Goal: Task Accomplishment & Management: Manage account settings

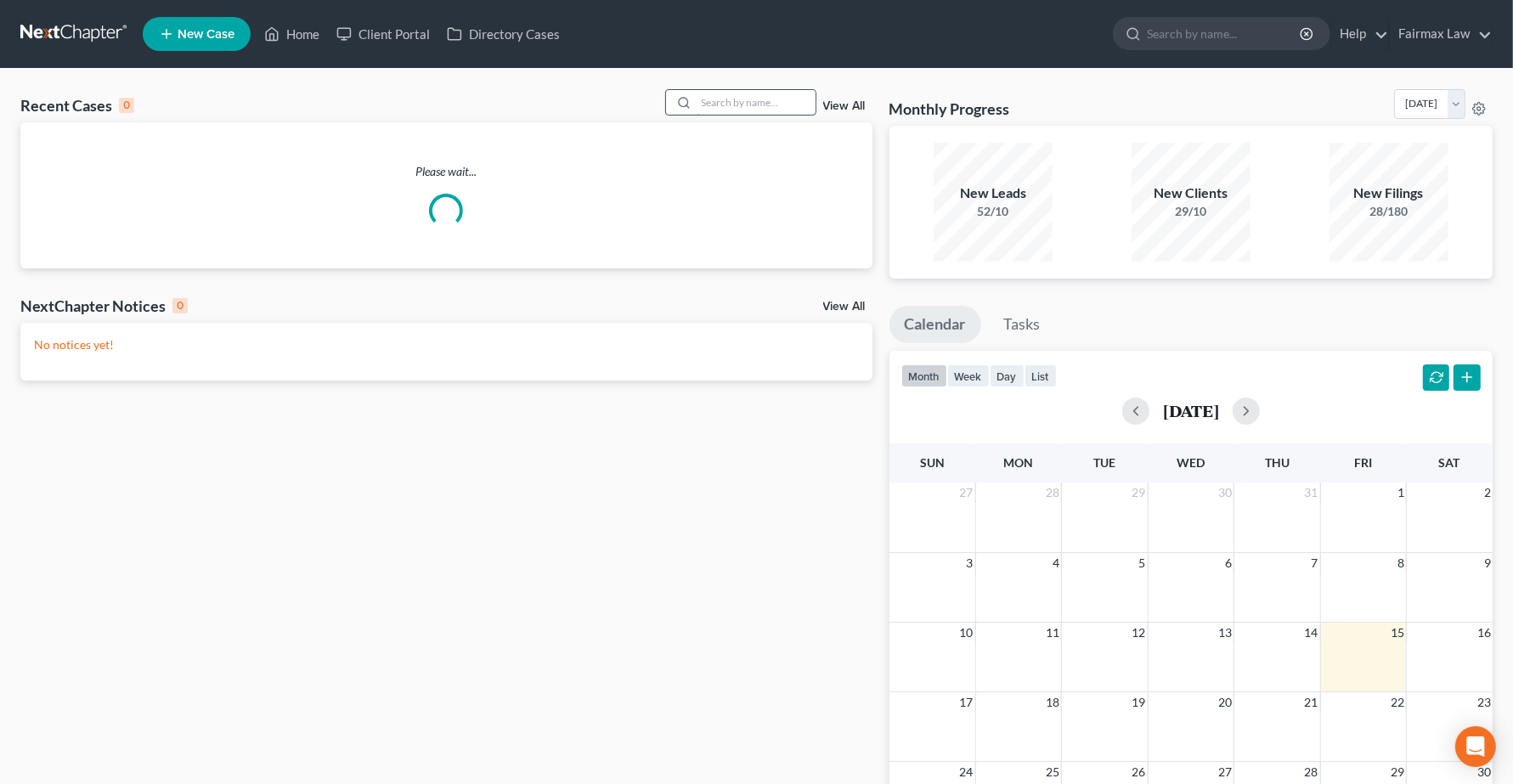
click at [741, 103] on input "search" at bounding box center [755, 102] width 119 height 24
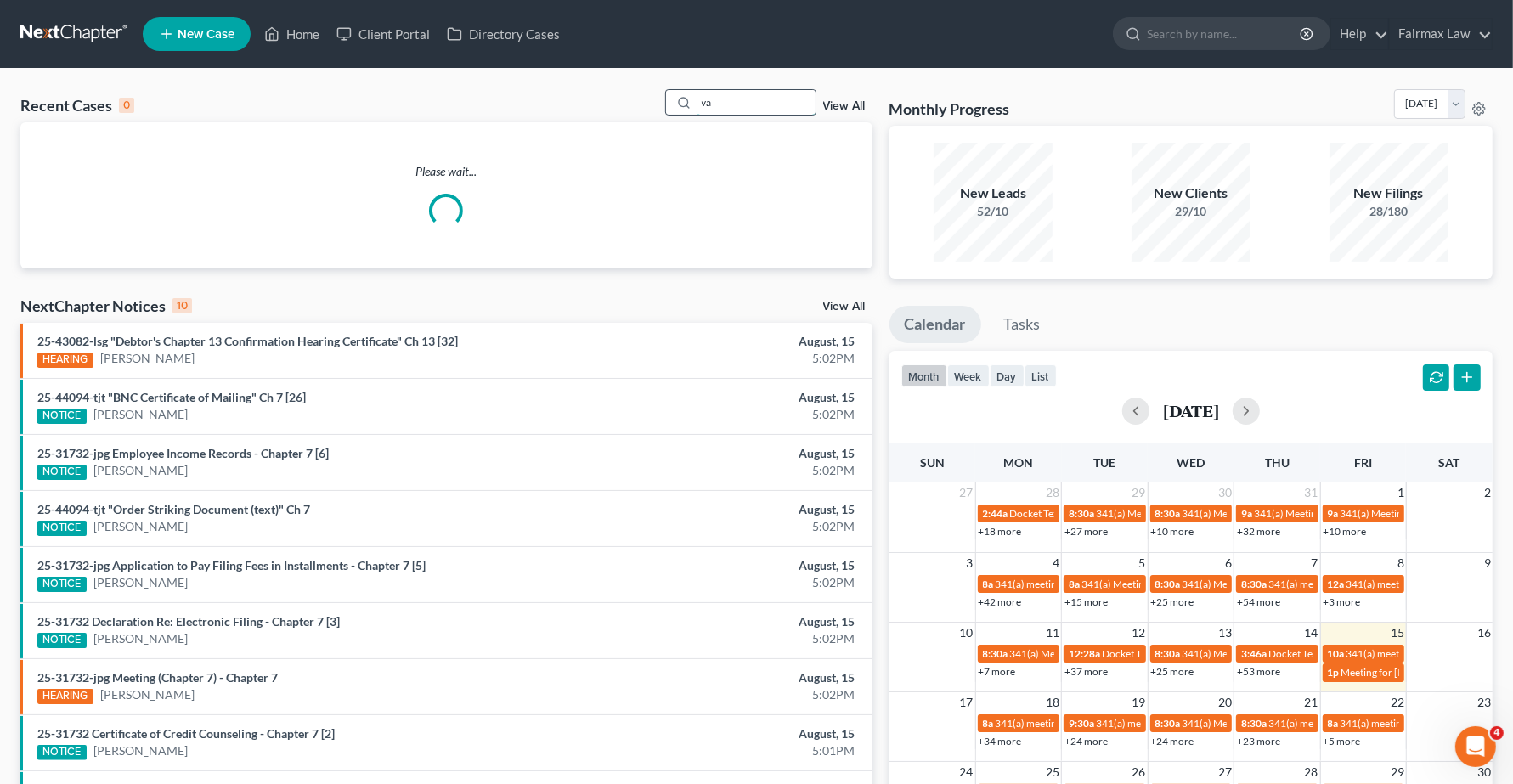
type input "v"
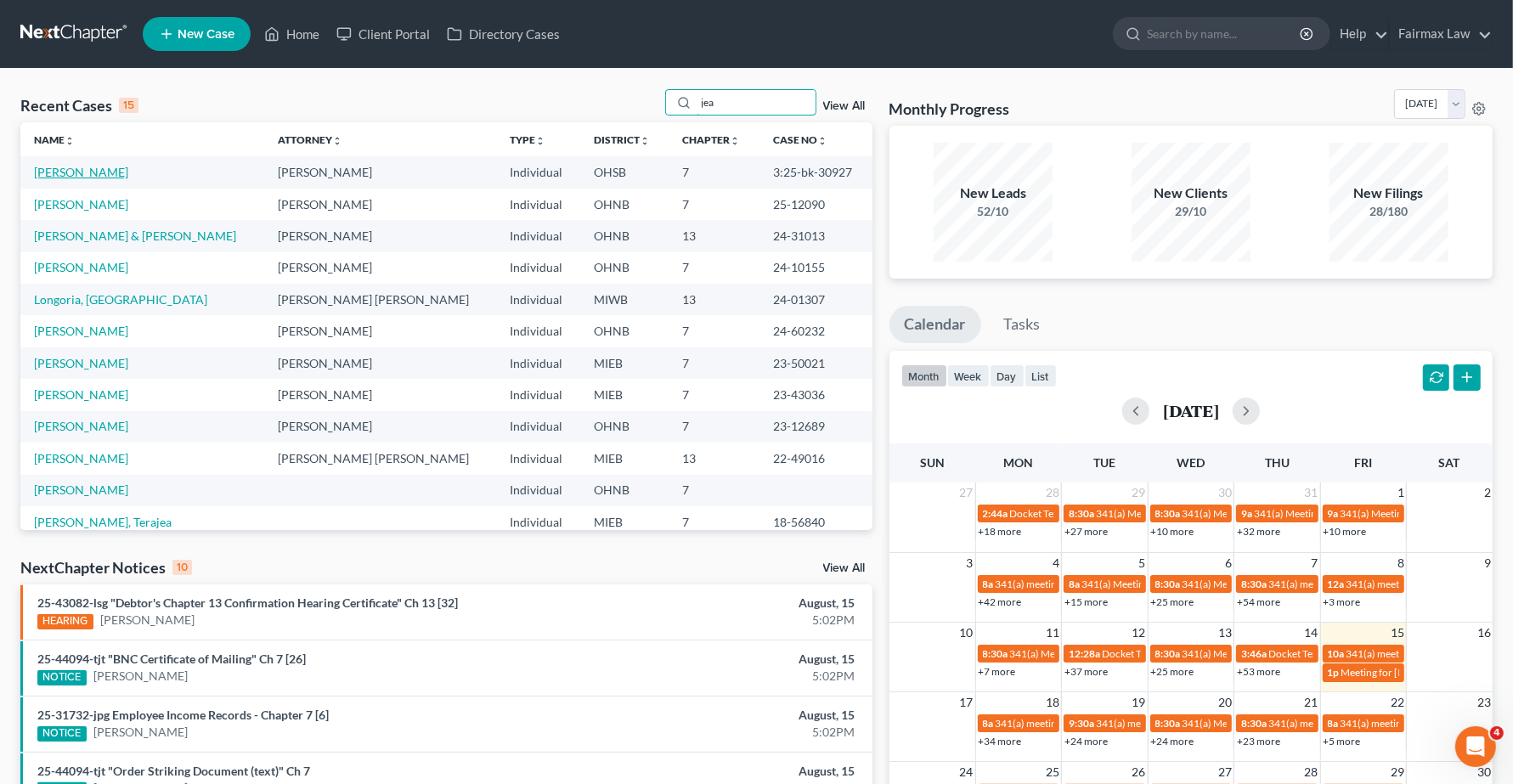
type input "jea"
click at [51, 177] on link "[PERSON_NAME]" at bounding box center [80, 171] width 94 height 14
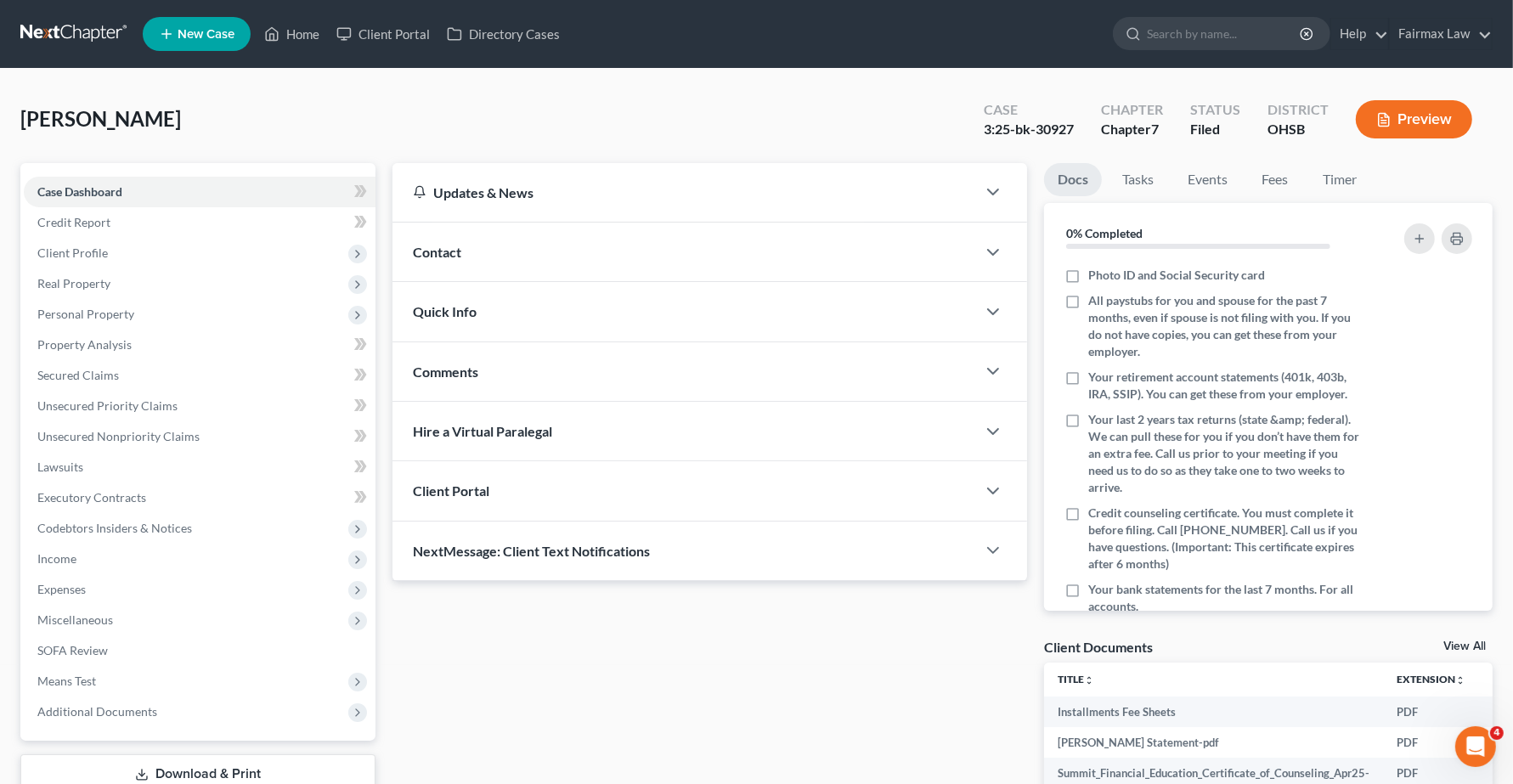
click at [1417, 127] on button "Preview" at bounding box center [1414, 119] width 117 height 38
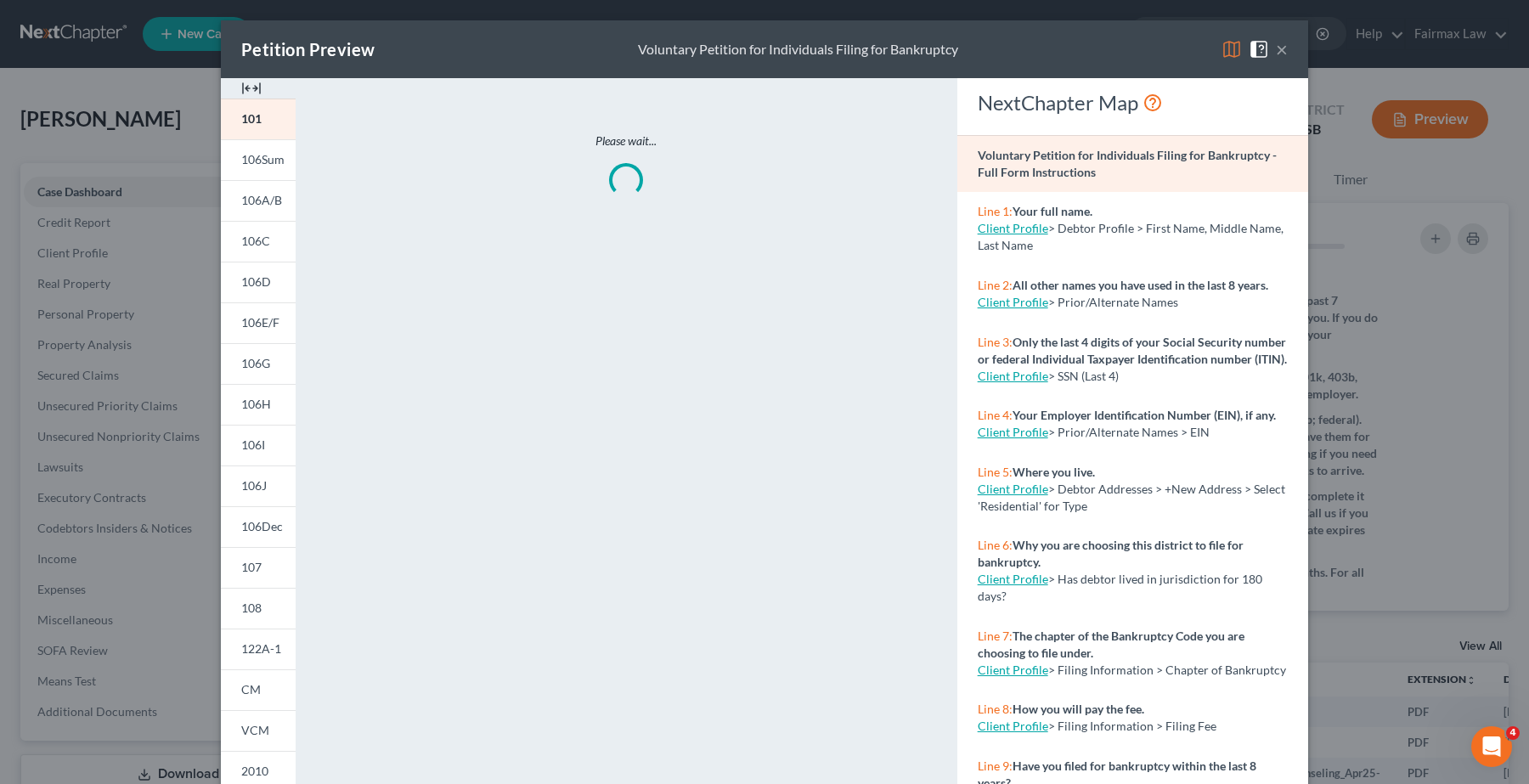
click at [1281, 49] on div "Petition Preview Voluntary Petition for Individuals Filing for Bankruptcy ×" at bounding box center [764, 50] width 1088 height 58
click at [1276, 47] on button "×" at bounding box center [1281, 50] width 12 height 21
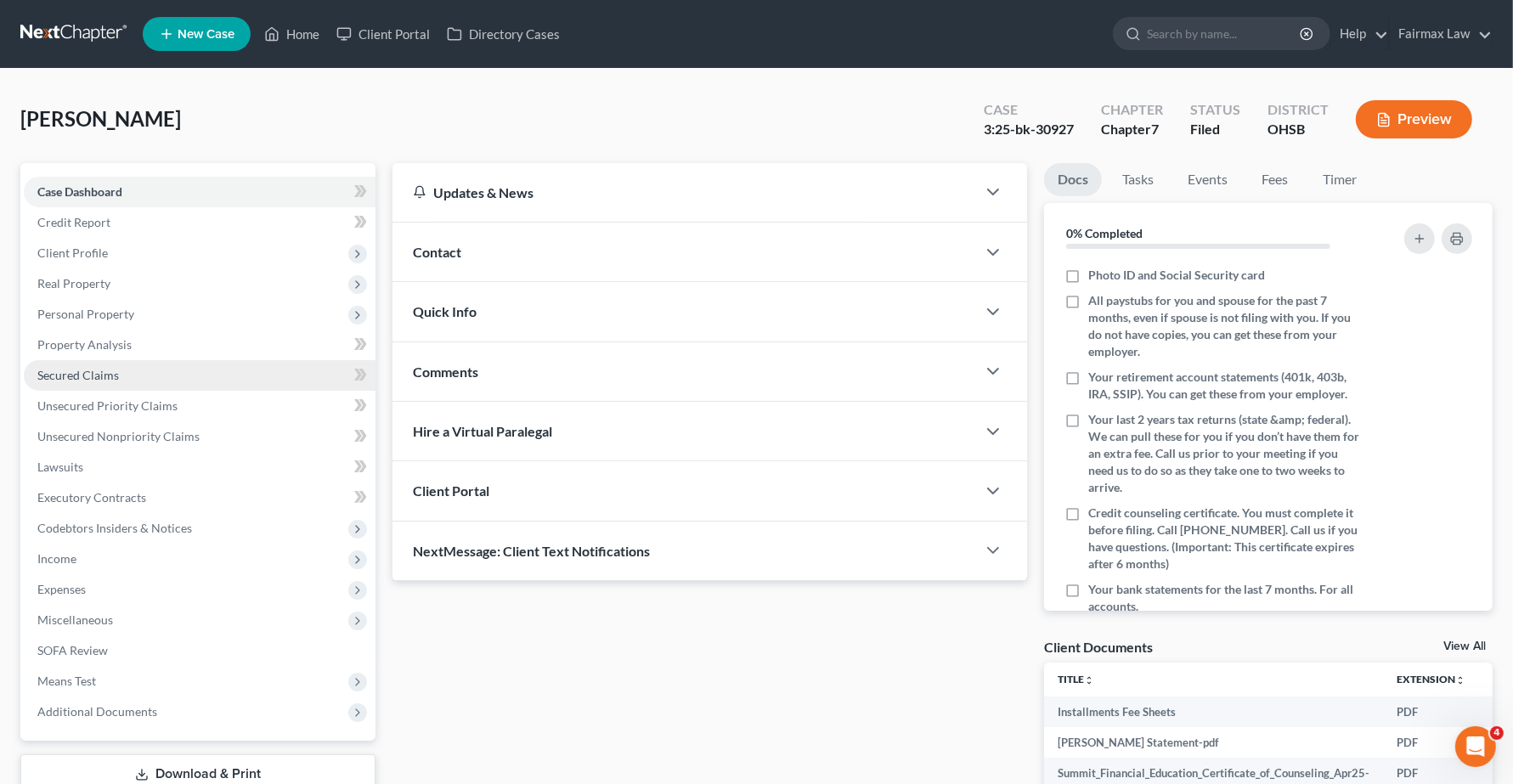
click at [102, 382] on link "Secured Claims" at bounding box center [199, 375] width 351 height 31
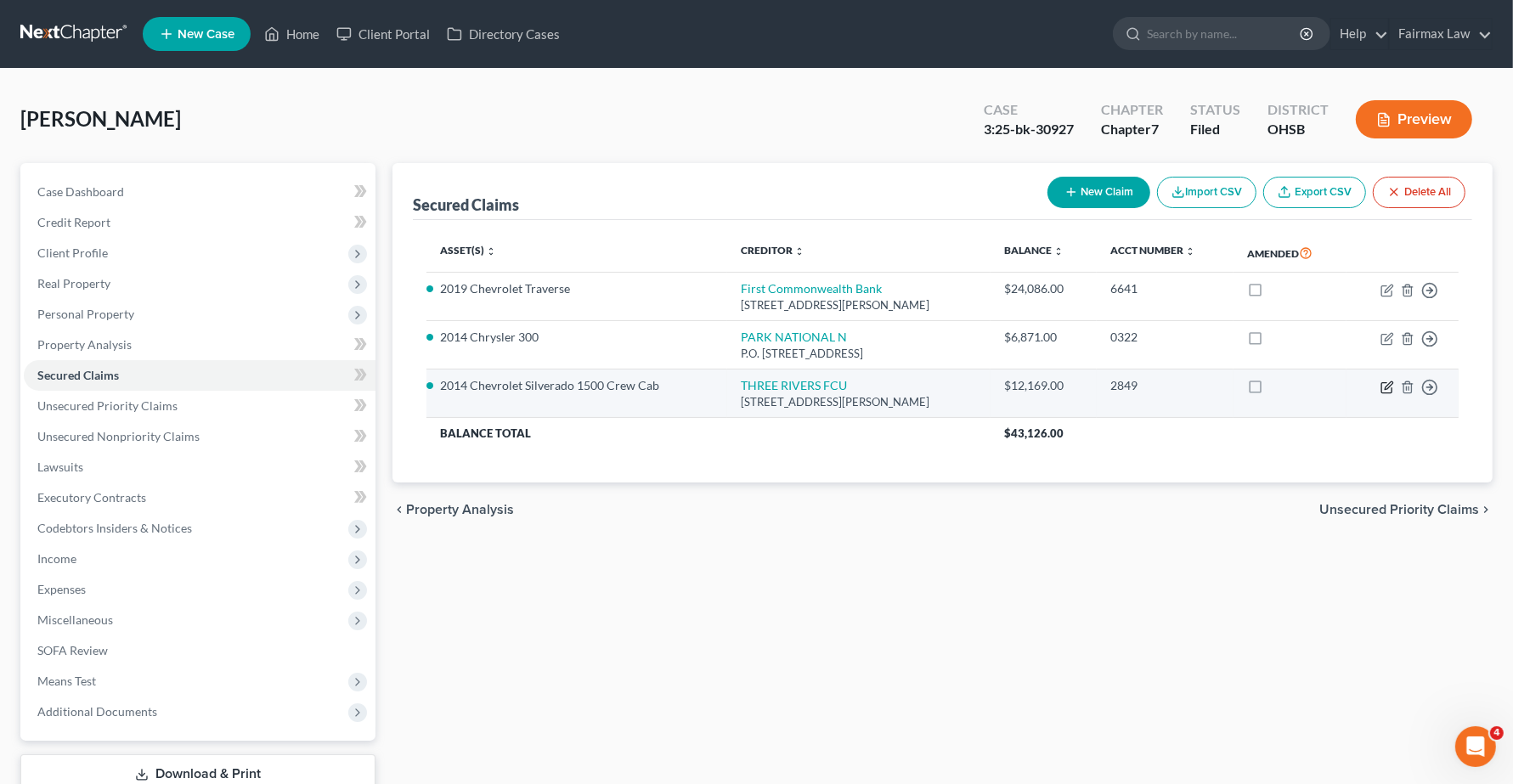
click at [1382, 389] on icon "button" at bounding box center [1387, 387] width 14 height 14
select select "15"
select select "2"
select select "0"
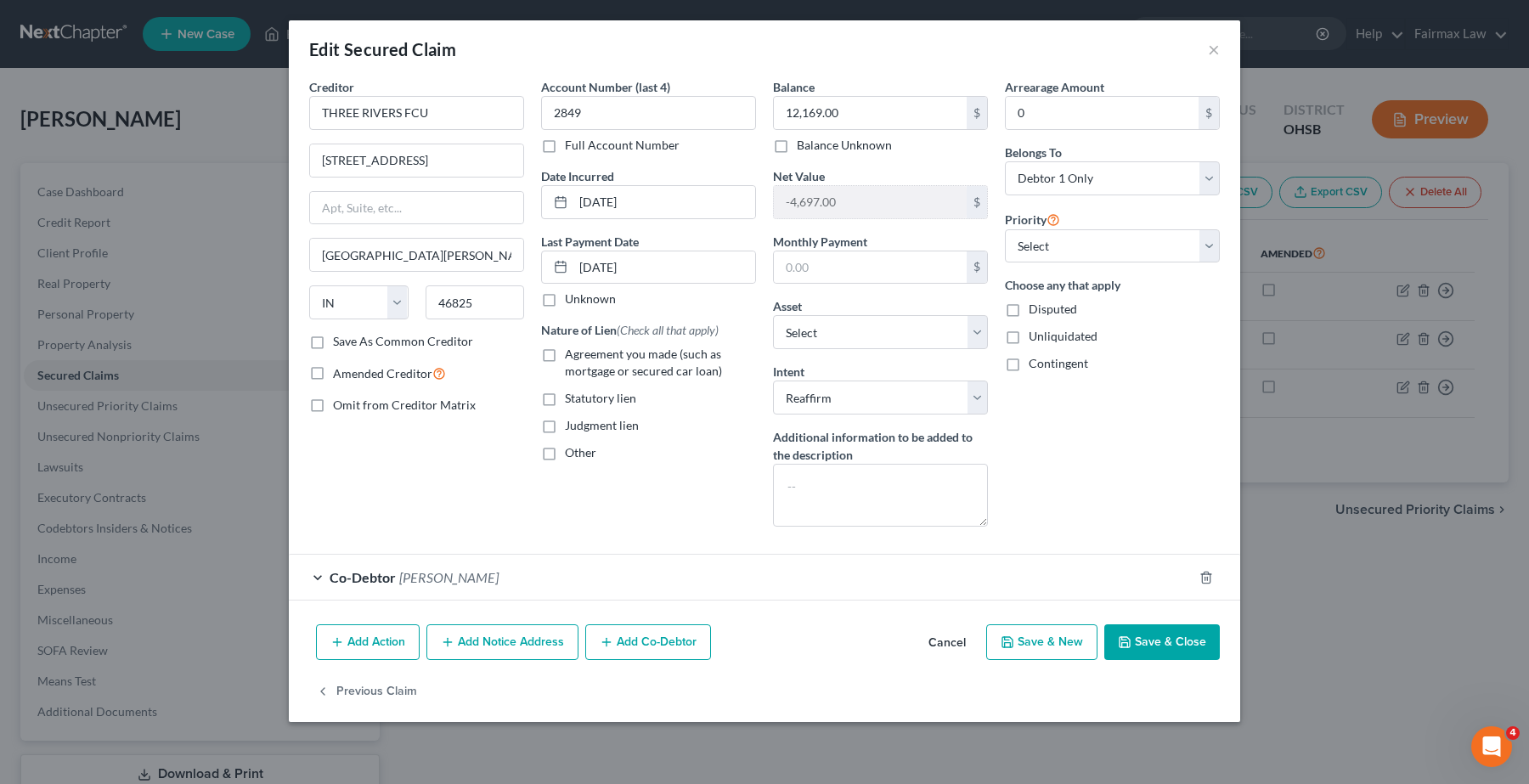
click at [1220, 55] on div "Edit Secured Claim ×" at bounding box center [764, 50] width 951 height 58
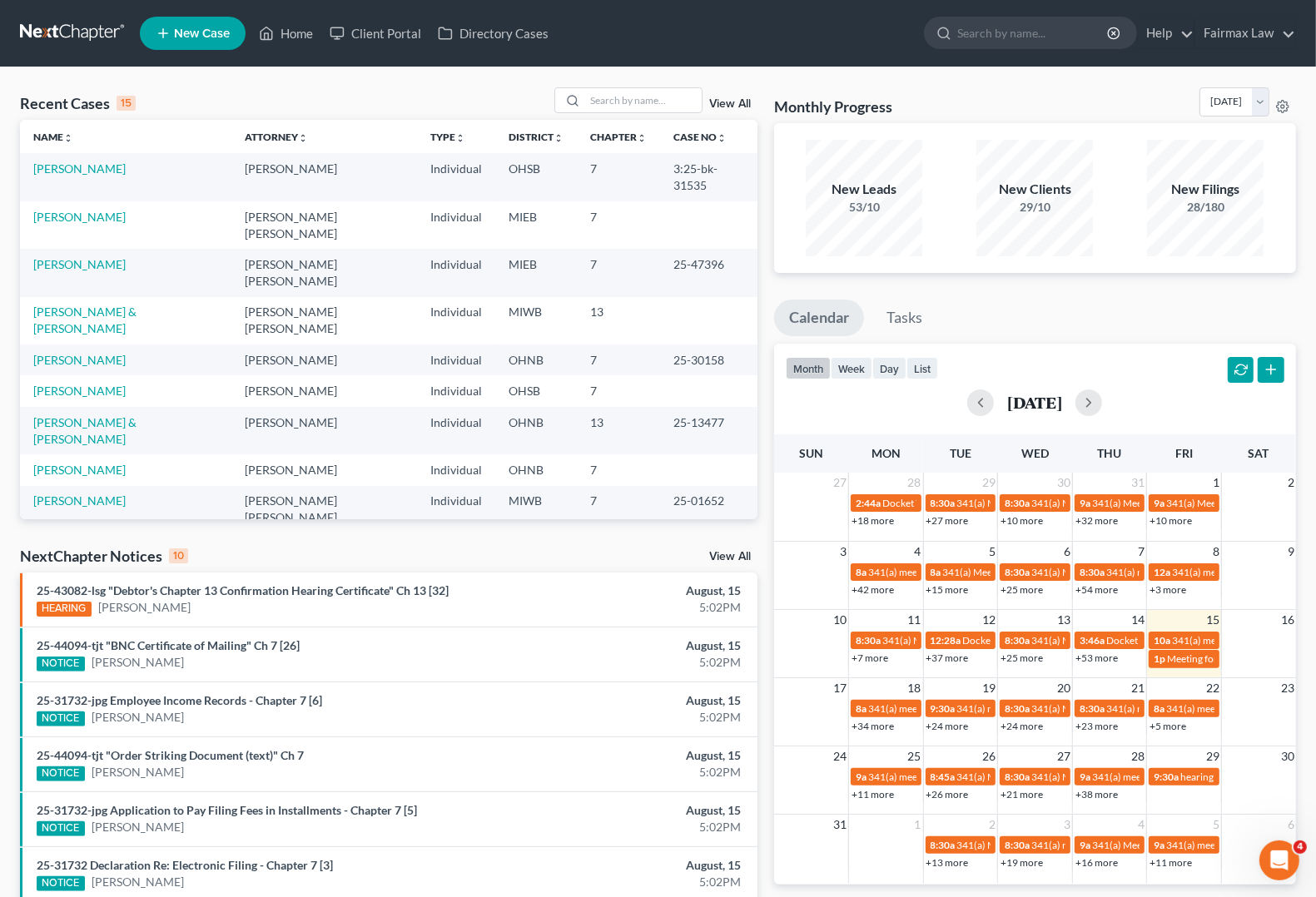
click at [92, 637] on link "[PERSON_NAME]" at bounding box center [79, 643] width 92 height 14
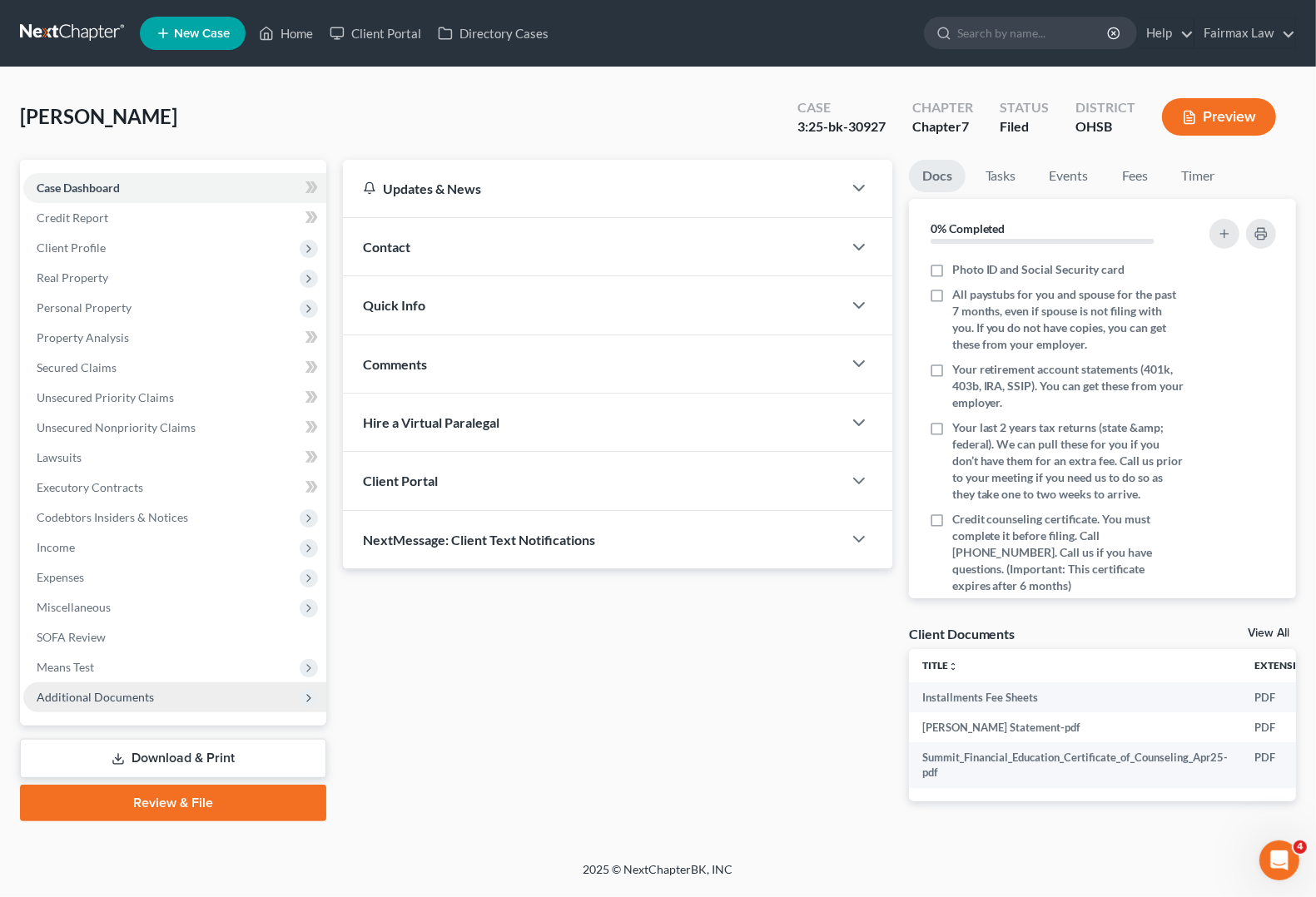
click at [69, 697] on span "Additional Documents" at bounding box center [95, 697] width 117 height 14
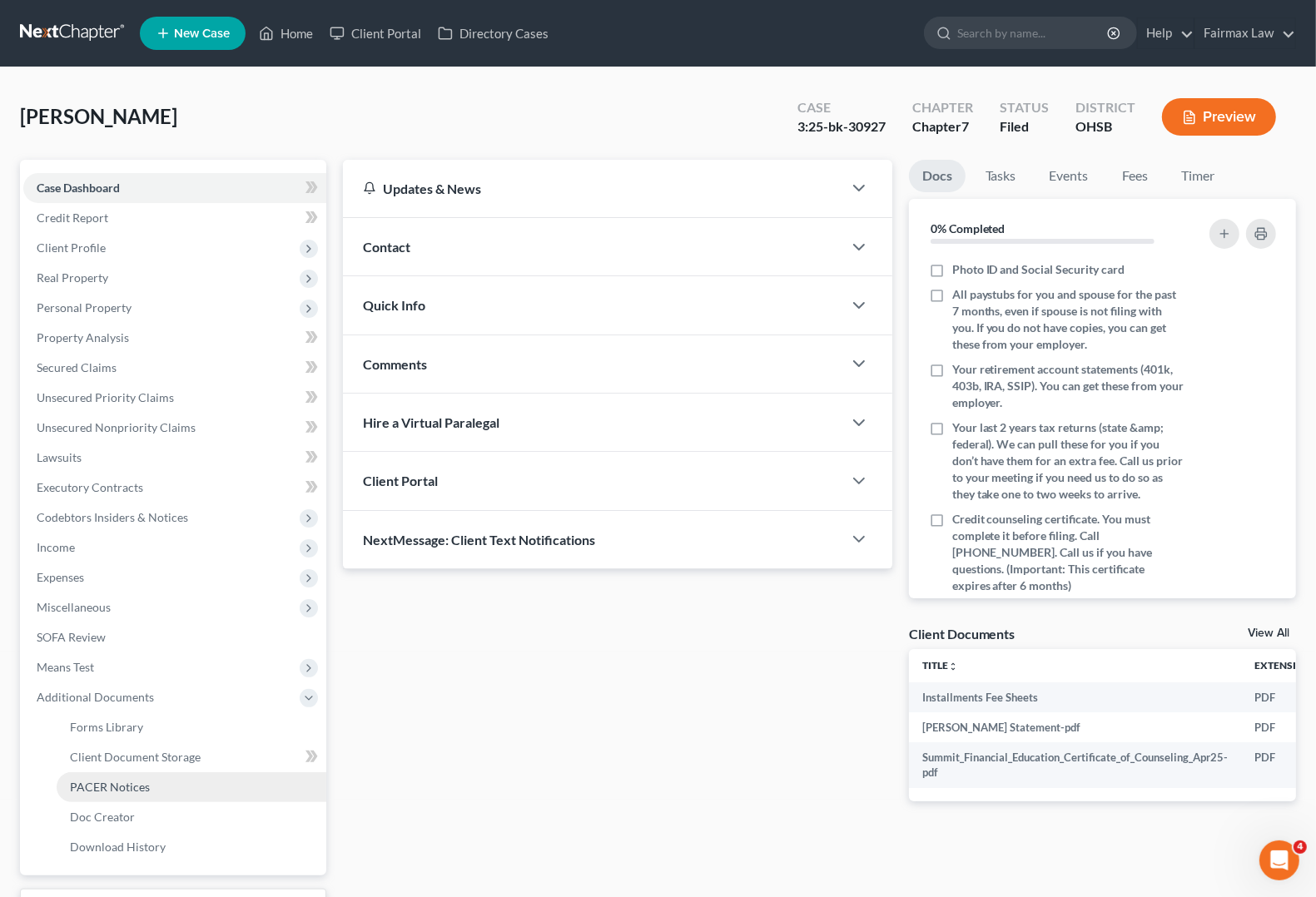
click at [160, 792] on link "PACER Notices" at bounding box center [191, 787] width 270 height 30
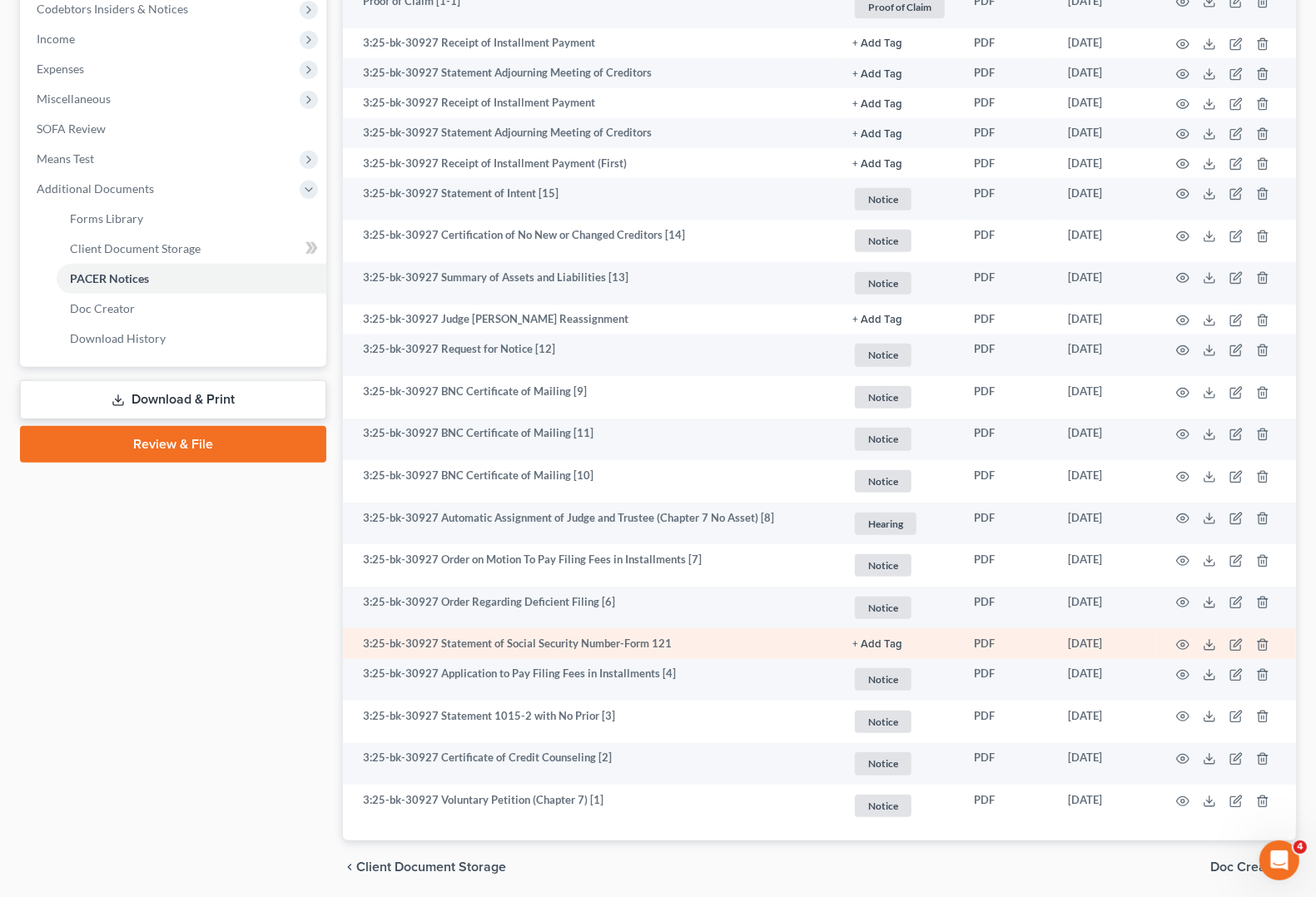
scroll to position [462, 0]
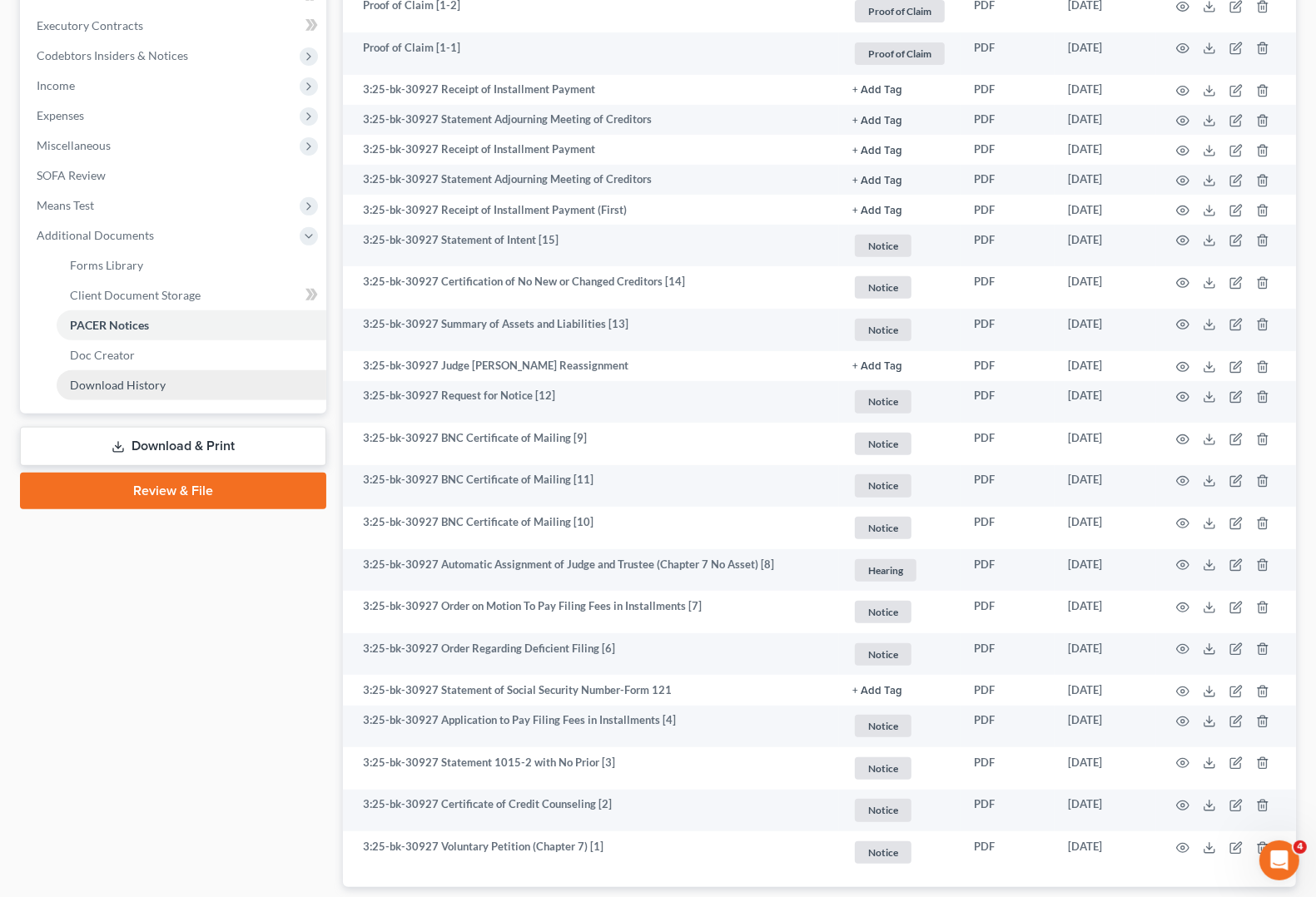
click at [114, 389] on span "Download History" at bounding box center [117, 384] width 96 height 14
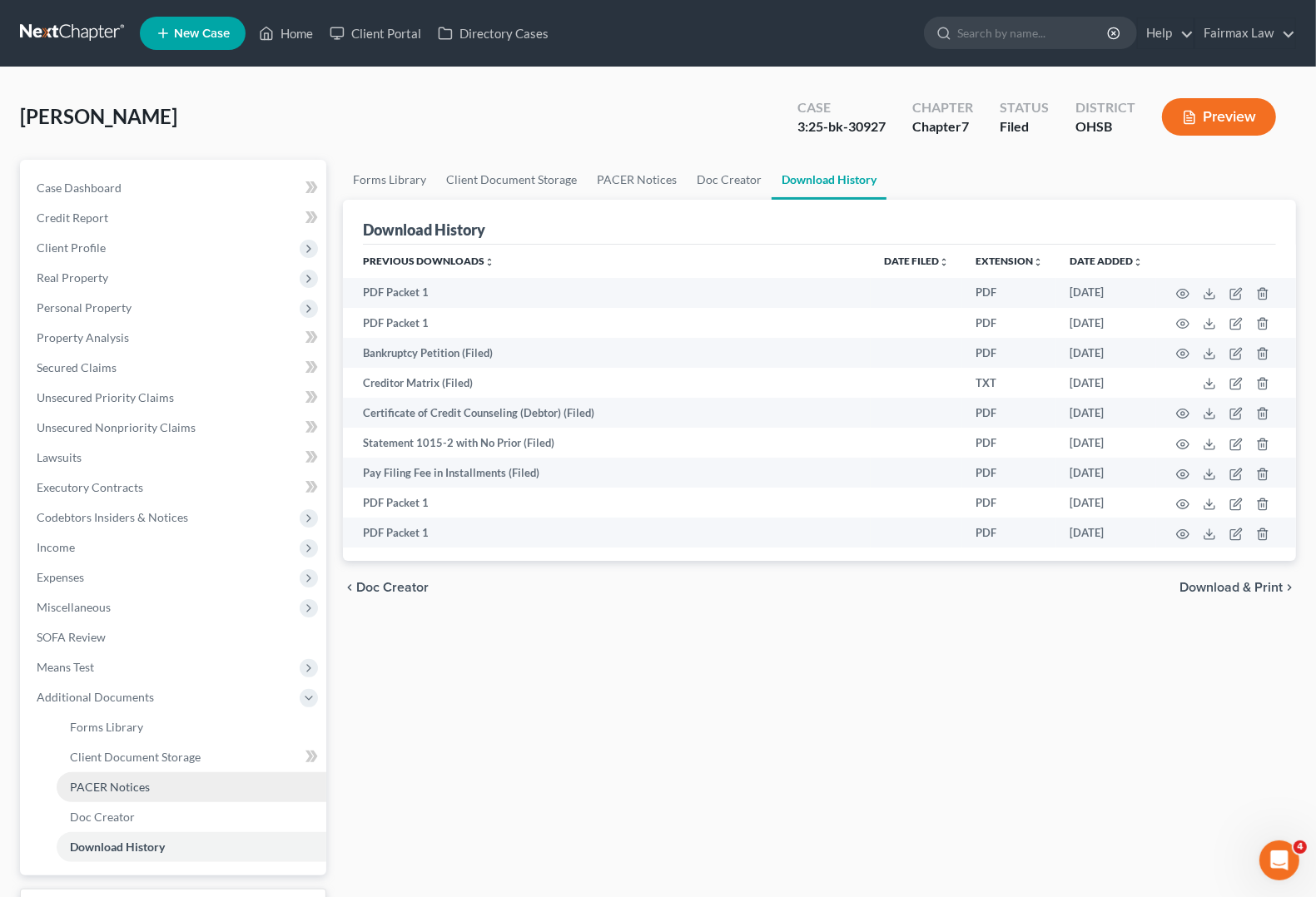
click at [148, 784] on link "PACER Notices" at bounding box center [191, 787] width 270 height 30
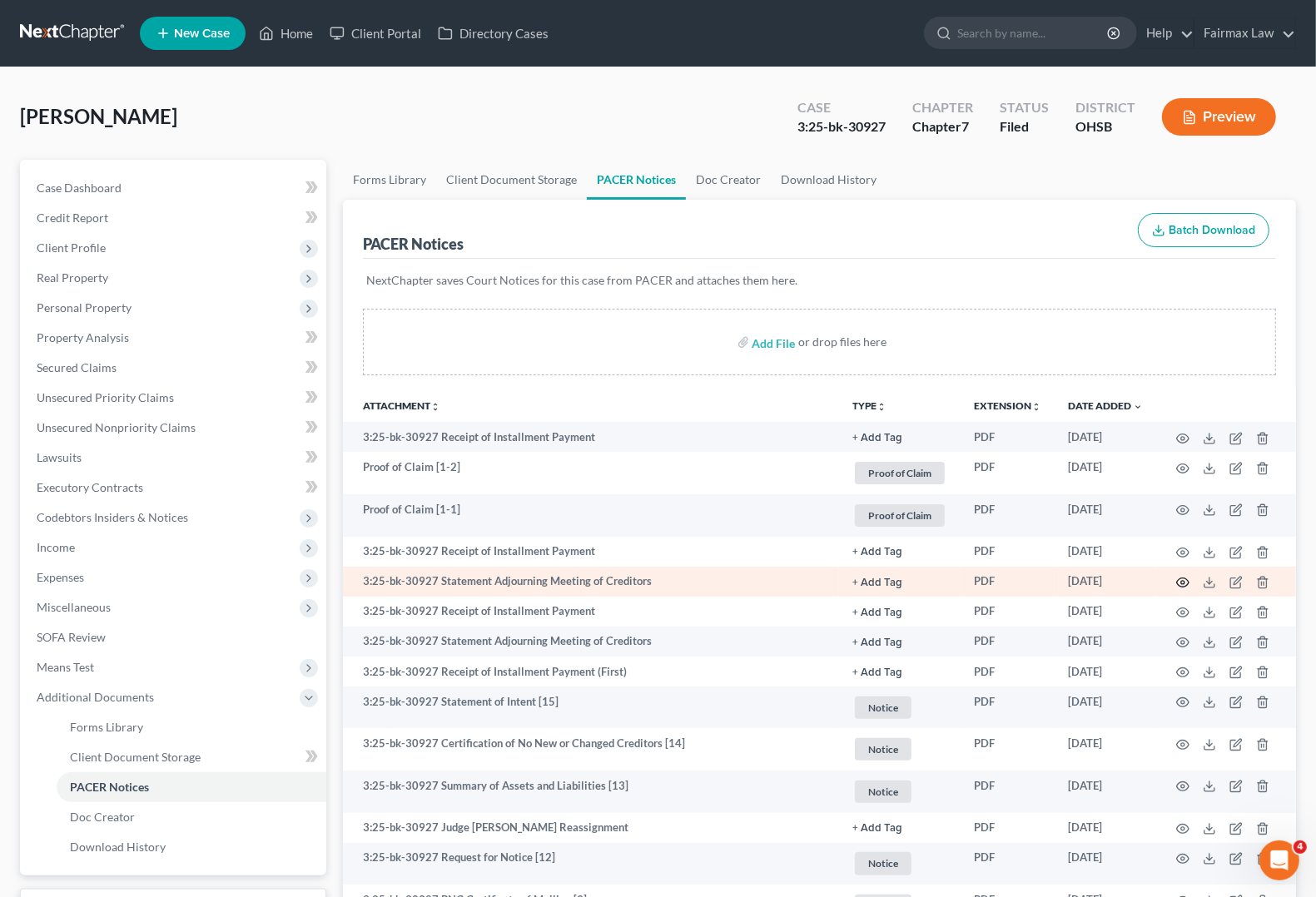
click at [1186, 582] on icon "button" at bounding box center [1182, 582] width 14 height 14
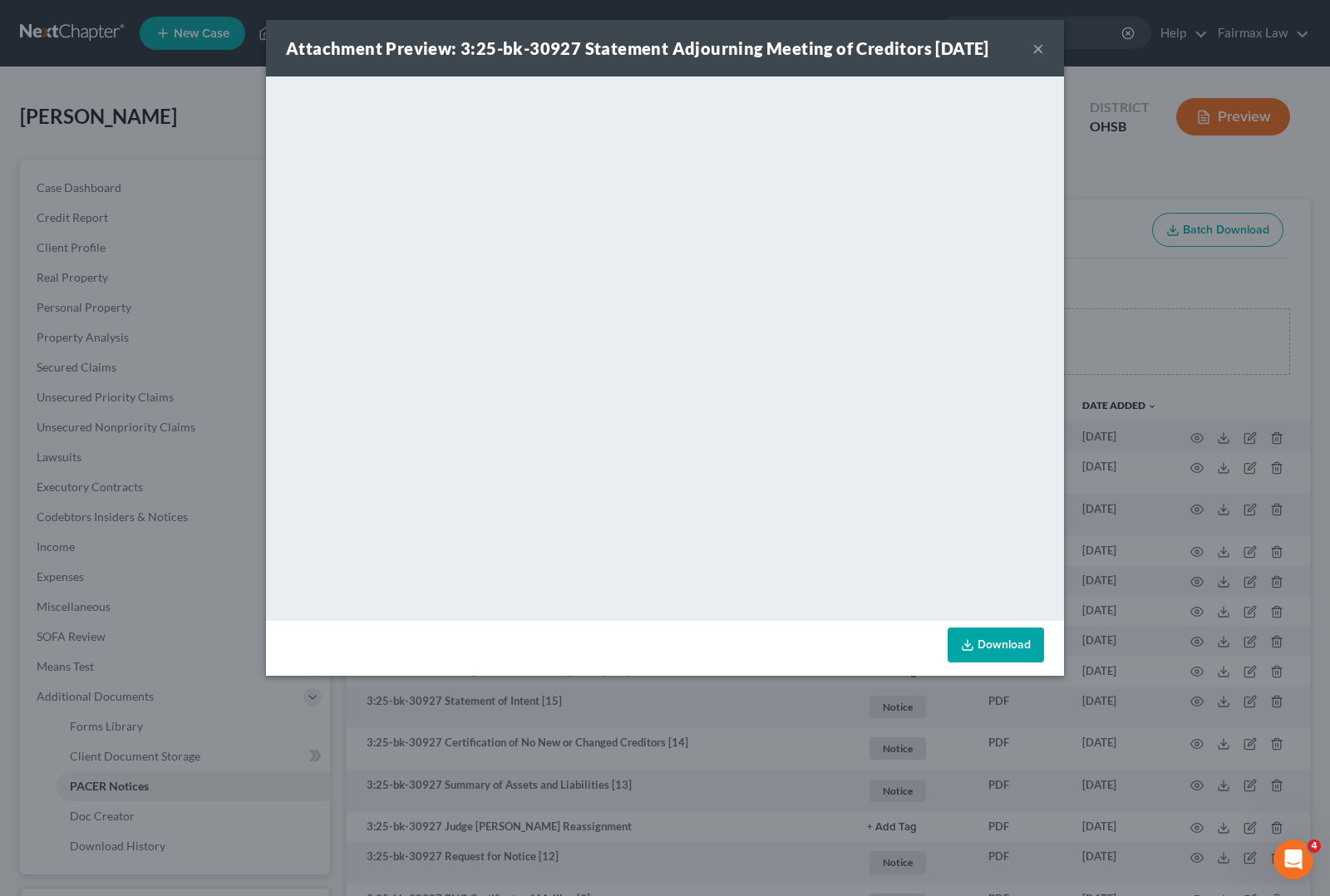
click at [1040, 38] on button "×" at bounding box center [1038, 48] width 12 height 20
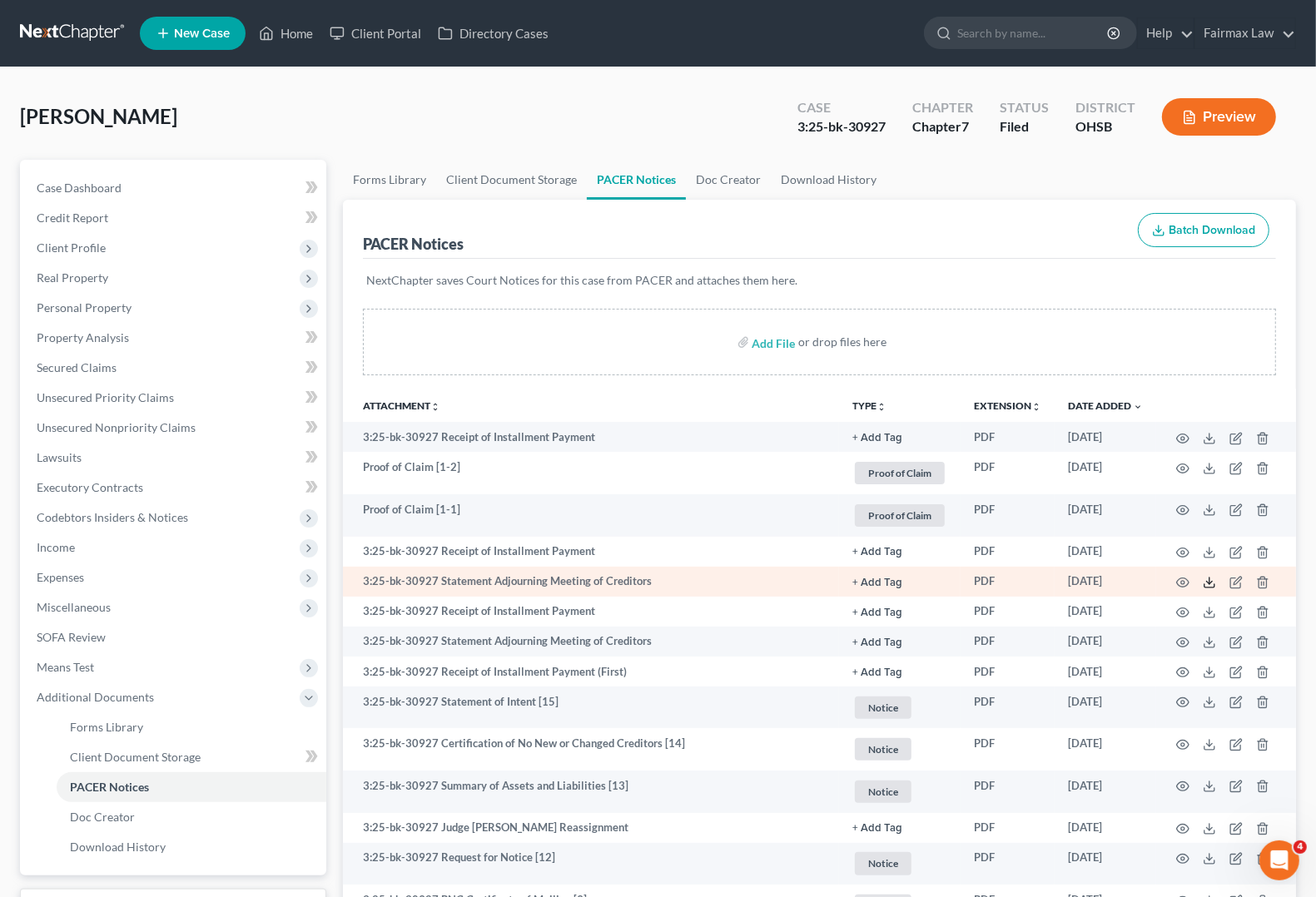
click at [1208, 587] on icon at bounding box center [1209, 586] width 10 height 4
